Goal: Task Accomplishment & Management: Manage account settings

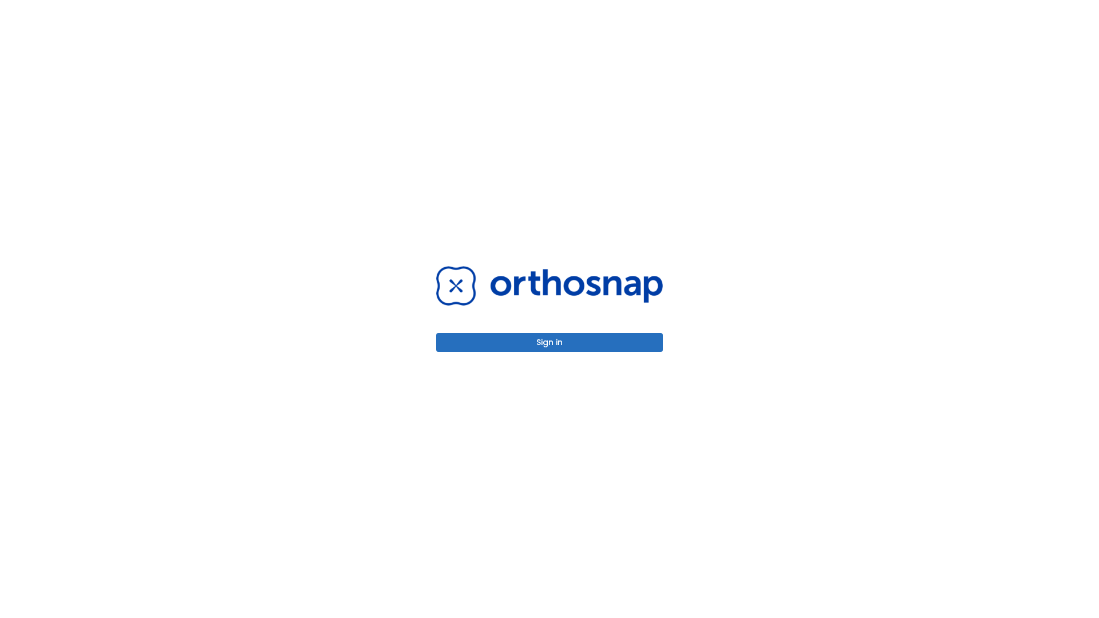
click at [550, 342] on button "Sign in" at bounding box center [549, 342] width 227 height 19
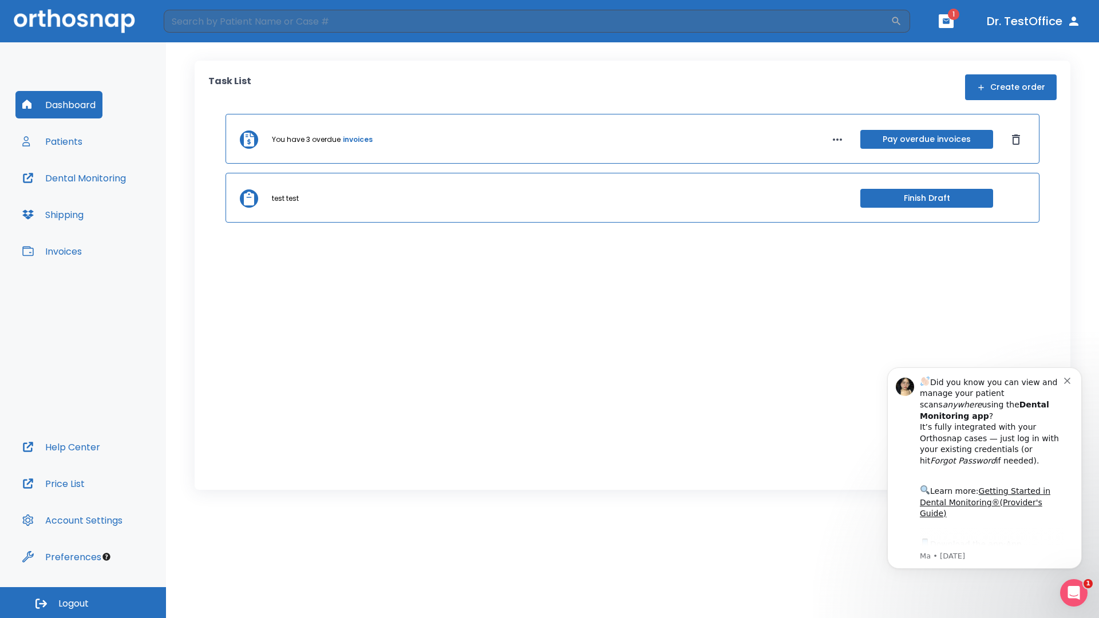
click at [83, 603] on span "Logout" at bounding box center [73, 604] width 30 height 13
